Goal: Task Accomplishment & Management: Manage account settings

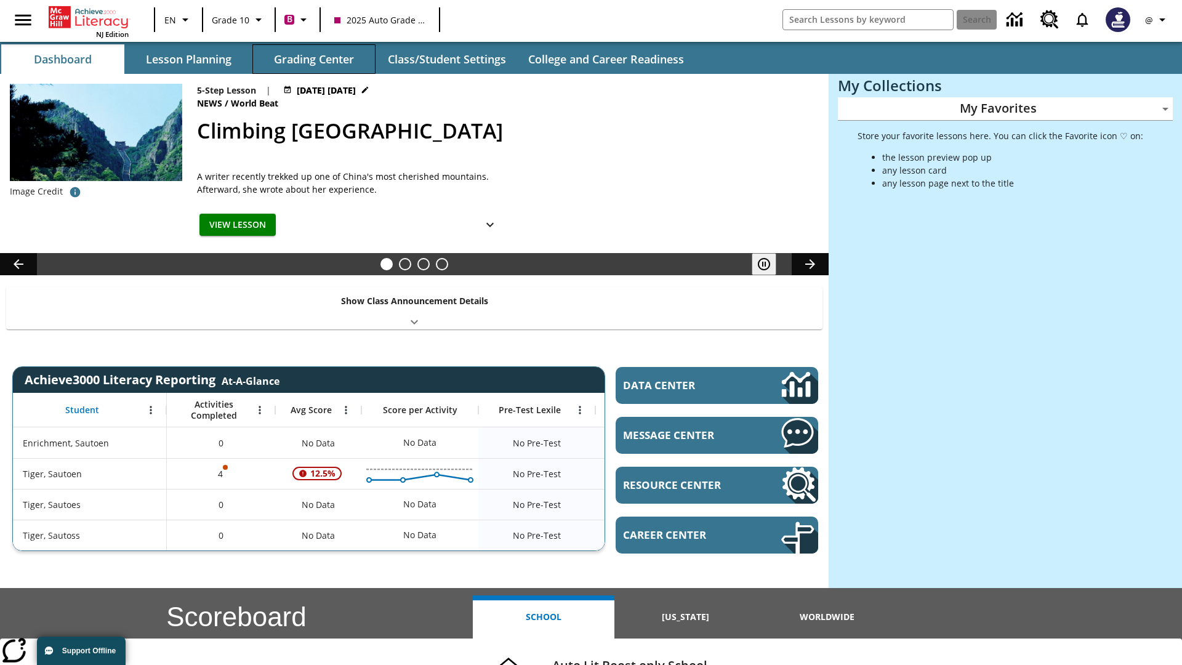
click at [314, 59] on button "Grading Center" at bounding box center [314, 59] width 123 height 30
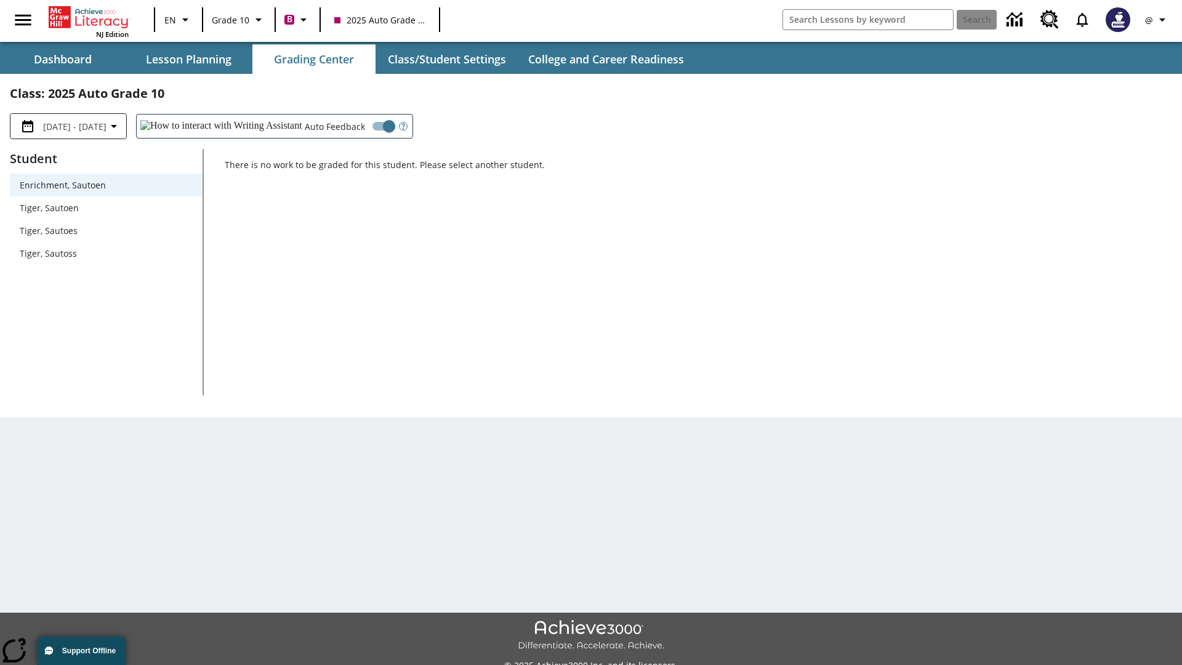
click at [106, 208] on span "Tiger, Sautoen" at bounding box center [106, 207] width 173 height 13
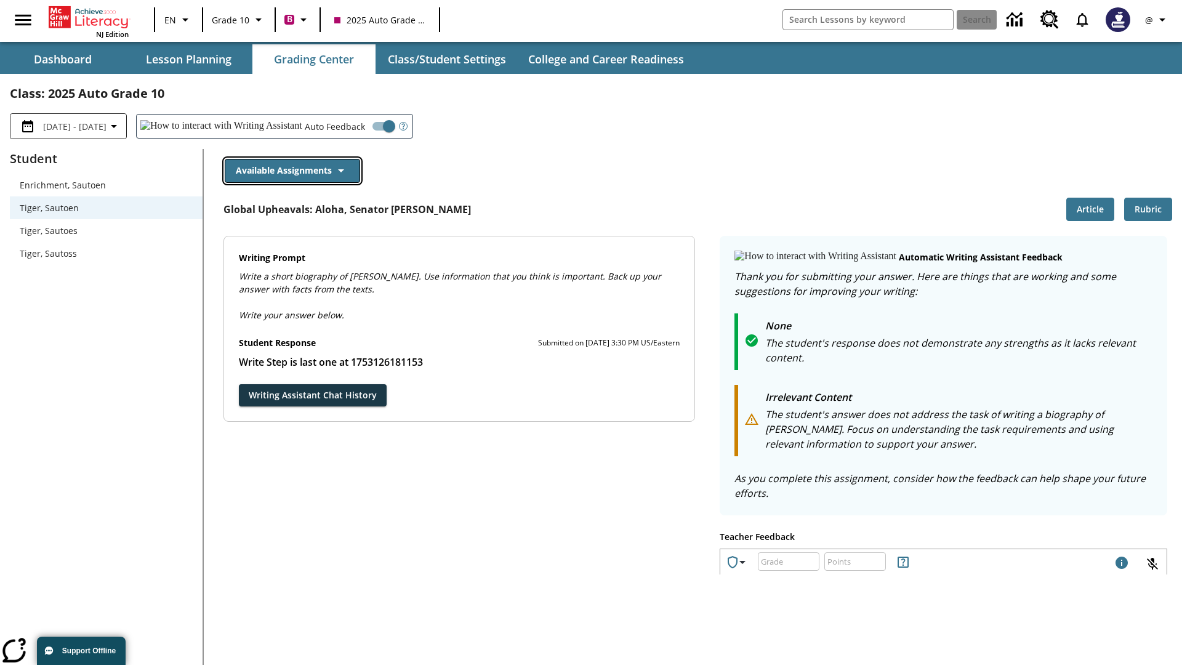
click at [292, 171] on button "Available Assignments" at bounding box center [292, 171] width 135 height 24
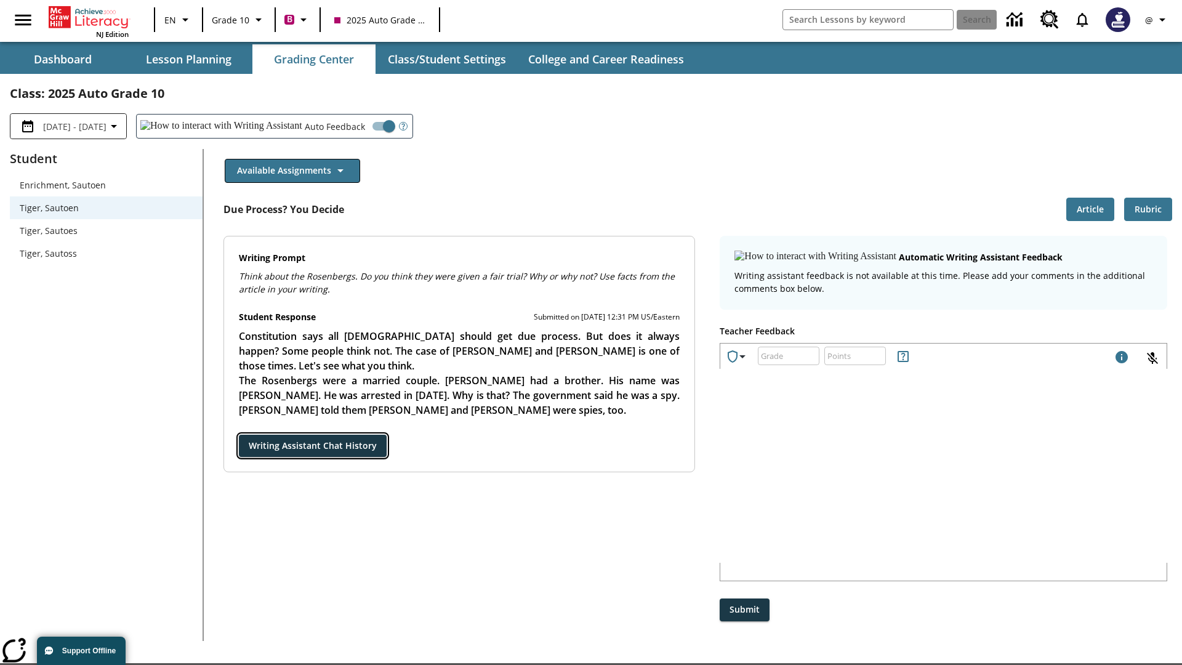
click at [239, 435] on button "Writing Assistant Chat History" at bounding box center [313, 446] width 148 height 23
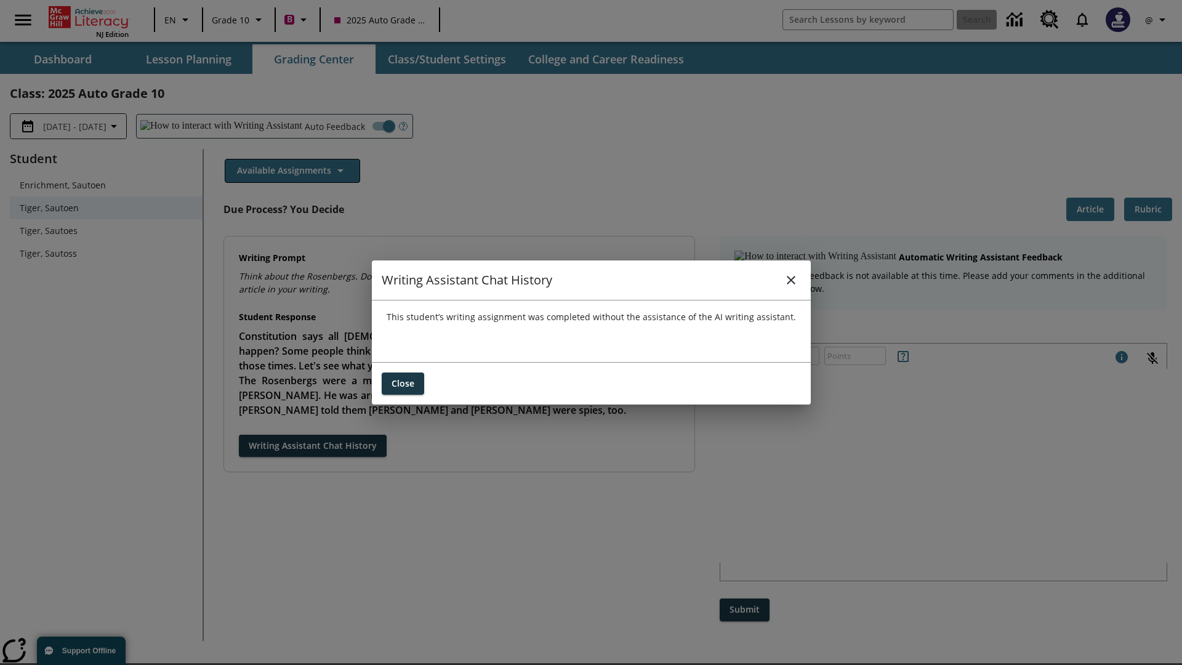
click at [791, 280] on icon "close" at bounding box center [791, 280] width 9 height 9
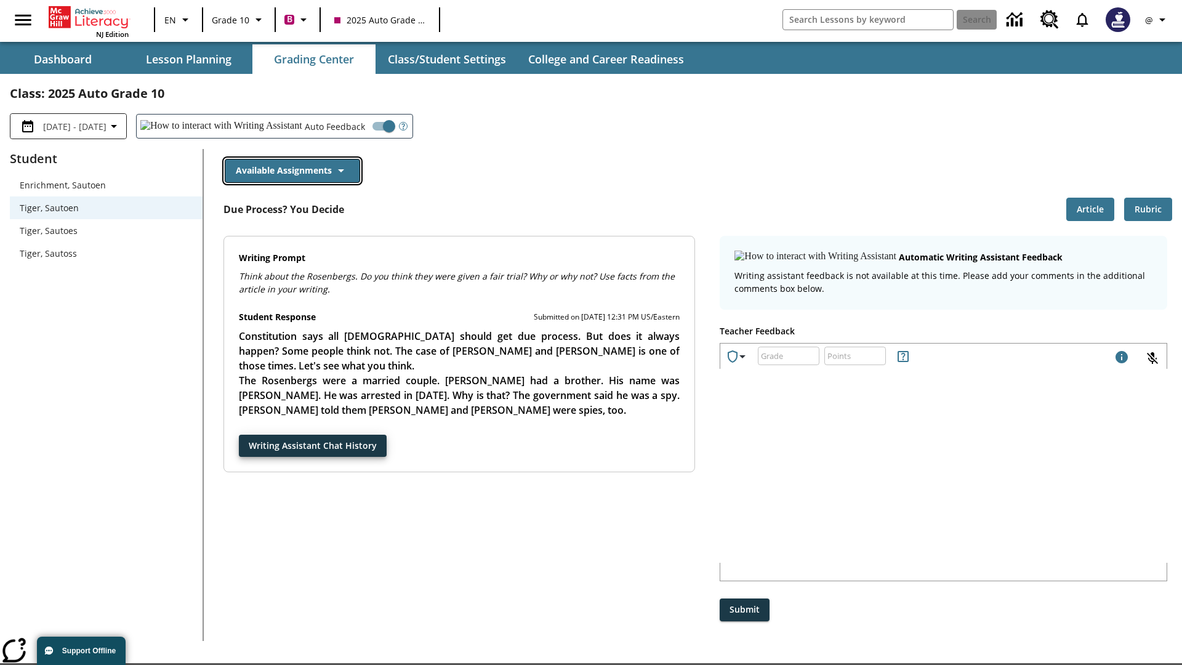
click at [292, 171] on button "Available Assignments" at bounding box center [292, 171] width 135 height 24
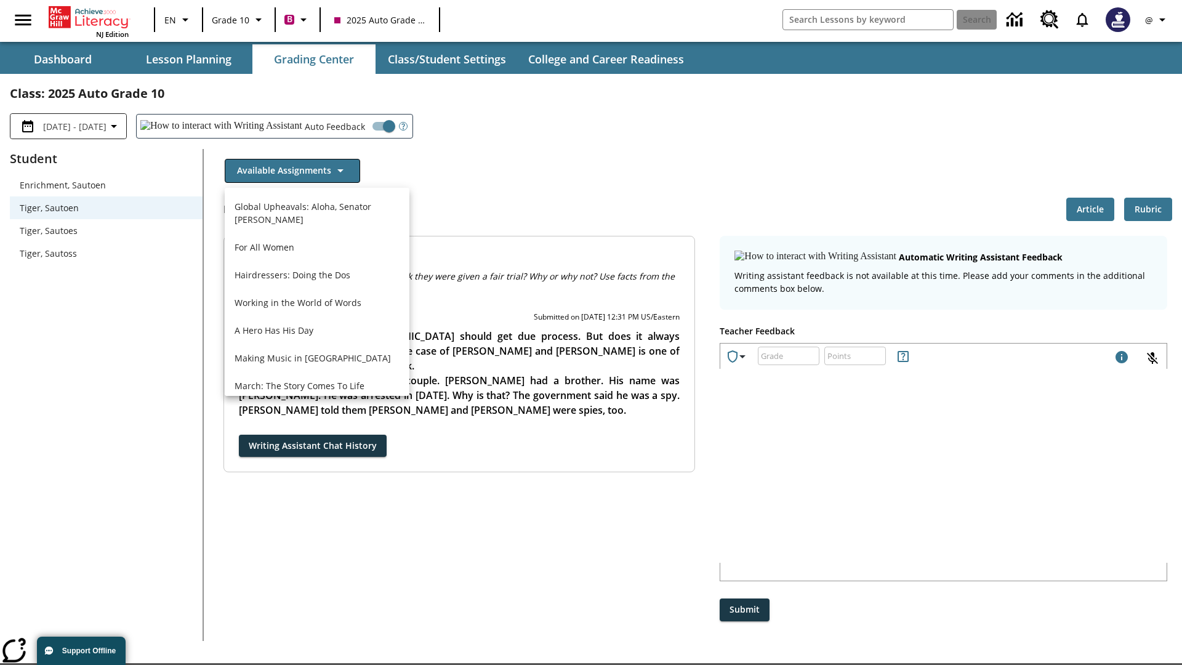
scroll to position [884, 0]
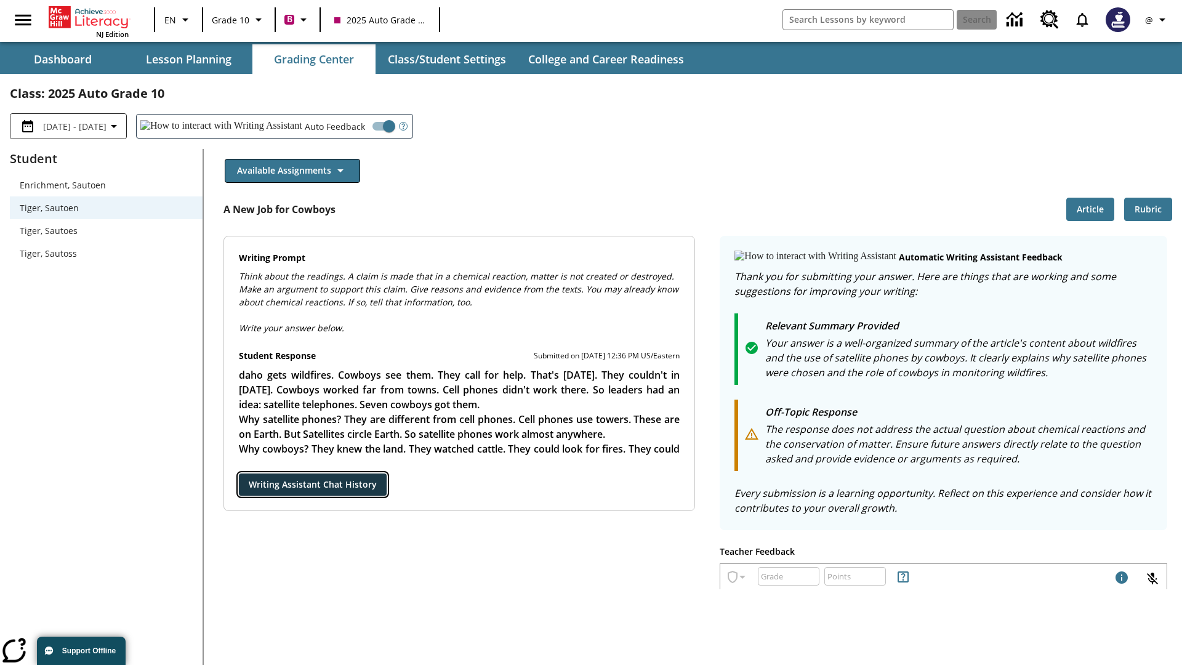
click at [239, 474] on button "Writing Assistant Chat History" at bounding box center [313, 485] width 148 height 23
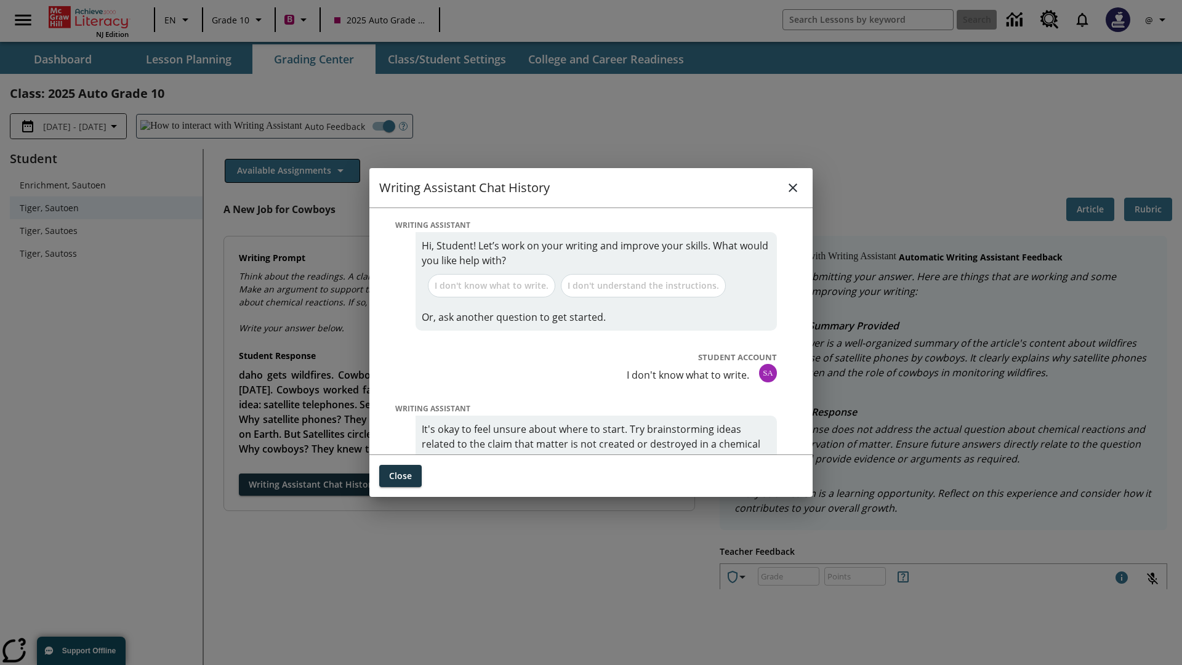
scroll to position [0, 0]
